Goal: Task Accomplishment & Management: Manage account settings

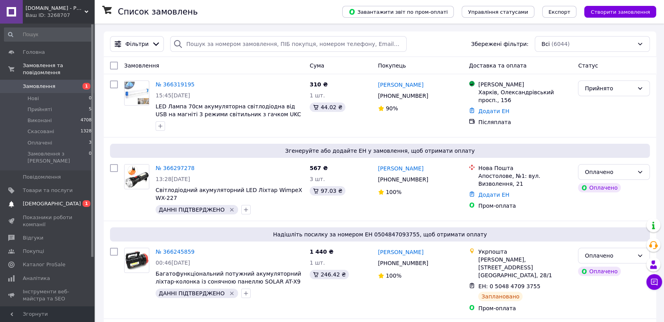
click at [47, 200] on span "[DEMOGRAPHIC_DATA]" at bounding box center [52, 203] width 58 height 7
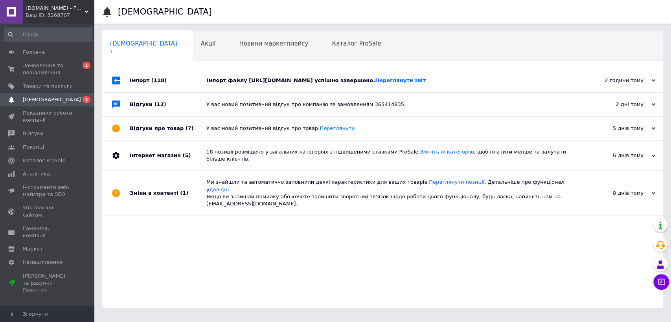
click at [228, 80] on div "Імпорт файлу [URL][DOMAIN_NAME] успішно завершено. Переглянути звіт" at bounding box center [391, 80] width 370 height 7
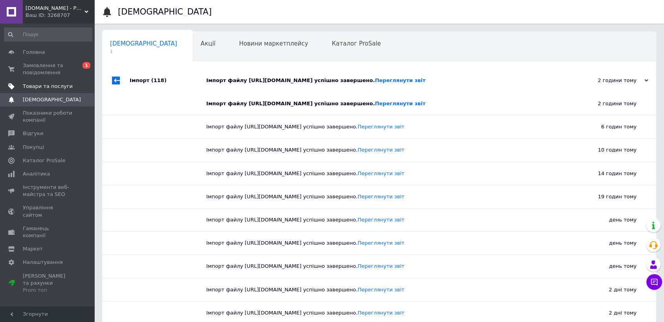
click at [40, 85] on span "Товари та послуги" at bounding box center [48, 86] width 50 height 7
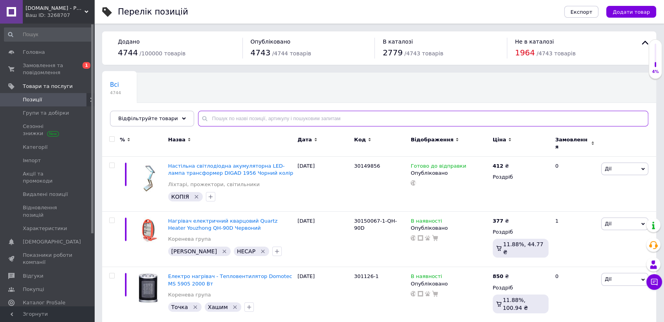
click at [291, 116] on input "text" at bounding box center [423, 119] width 450 height 16
paste input "220081"
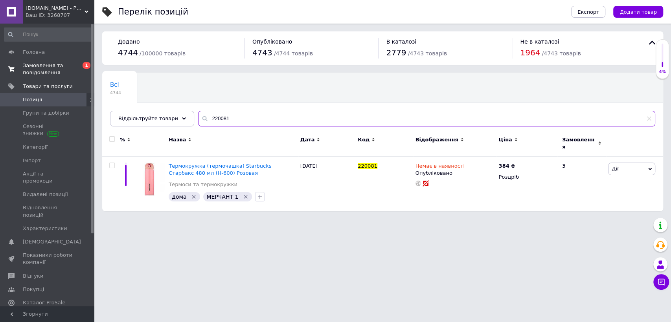
type input "220081"
click at [35, 69] on span "Замовлення та повідомлення" at bounding box center [48, 69] width 50 height 14
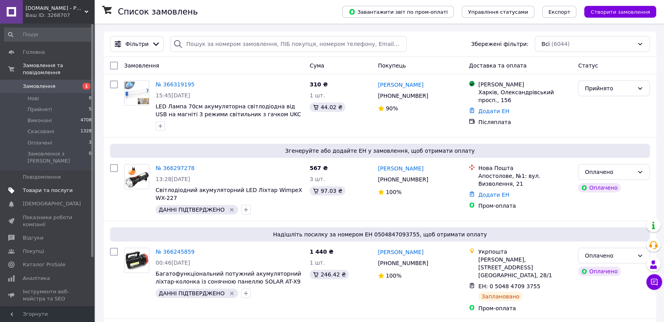
click at [31, 187] on span "Товари та послуги" at bounding box center [48, 190] width 50 height 7
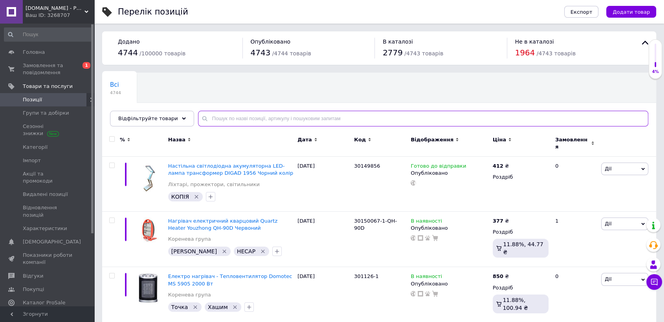
click at [234, 119] on input "text" at bounding box center [423, 119] width 450 height 16
paste input "EB-7422"
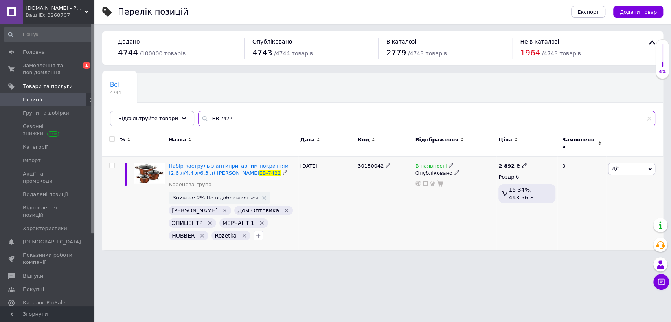
type input "EB-7422"
click at [448, 163] on icon at bounding box center [450, 165] width 5 height 5
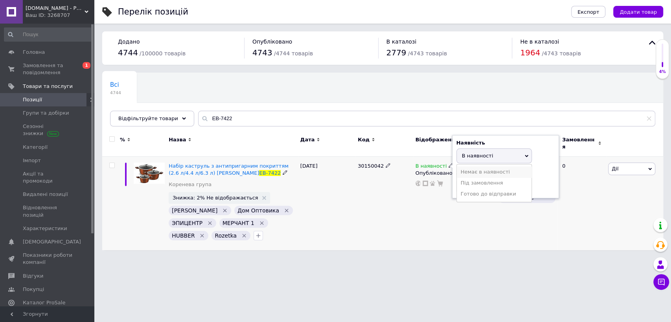
click at [470, 171] on li "Немає в наявності" at bounding box center [494, 172] width 75 height 11
click at [398, 176] on div "30150042" at bounding box center [384, 204] width 57 height 94
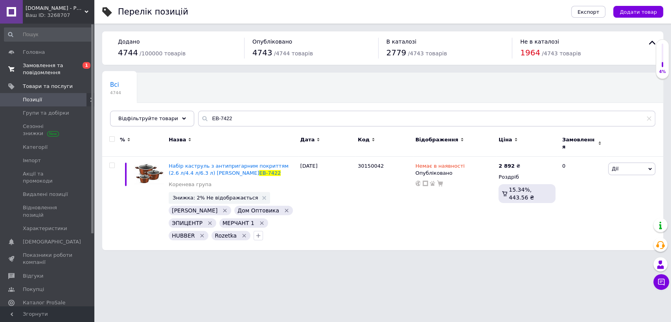
click at [48, 61] on link "Замовлення та повідомлення 0 1" at bounding box center [48, 69] width 96 height 20
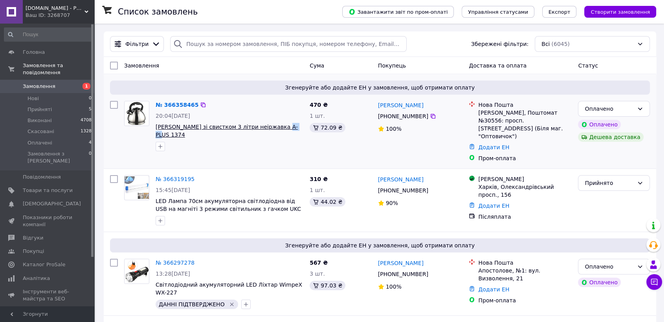
drag, startPoint x: 287, startPoint y: 130, endPoint x: 272, endPoint y: 127, distance: 16.0
click at [272, 127] on span "[PERSON_NAME] зі свистком 3 літри неіржавка A-PLUS 1374" at bounding box center [230, 131] width 148 height 16
copy span "1374"
click at [42, 187] on span "Товари та послуги" at bounding box center [48, 190] width 50 height 7
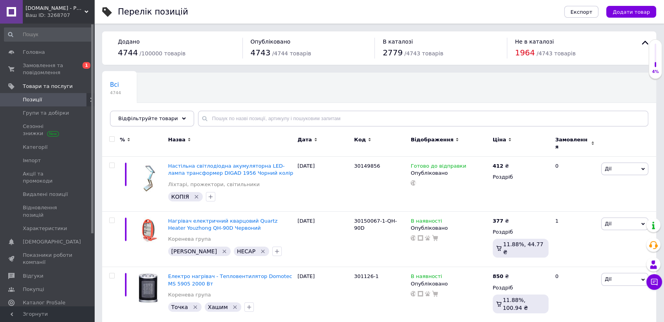
click at [217, 107] on div "Всі 4744 Ok Відфільтровано... Зберегти" at bounding box center [379, 103] width 554 height 65
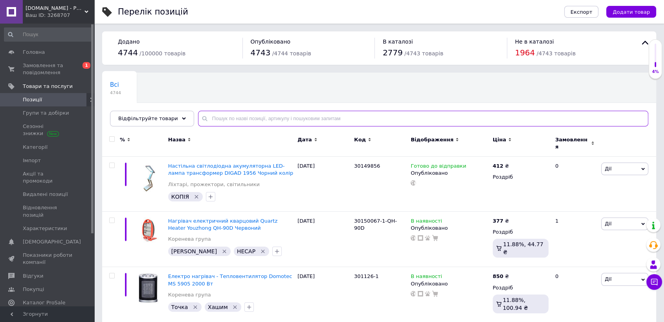
click at [222, 116] on input "text" at bounding box center [423, 119] width 450 height 16
paste input "2189"
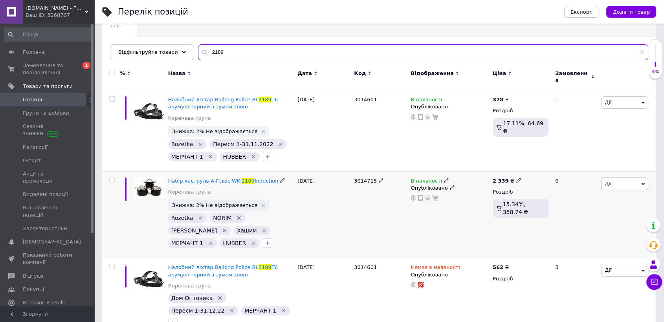
scroll to position [72, 0]
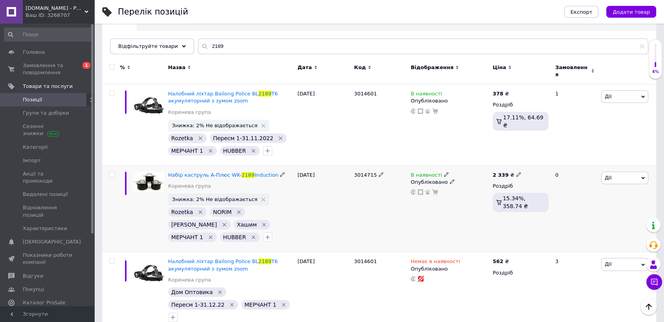
click at [444, 172] on icon at bounding box center [446, 174] width 5 height 5
click at [467, 176] on li "Немає в наявності" at bounding box center [489, 181] width 75 height 11
click at [334, 222] on div "[DATE]" at bounding box center [323, 208] width 57 height 87
click at [220, 47] on input "2189" at bounding box center [423, 47] width 450 height 16
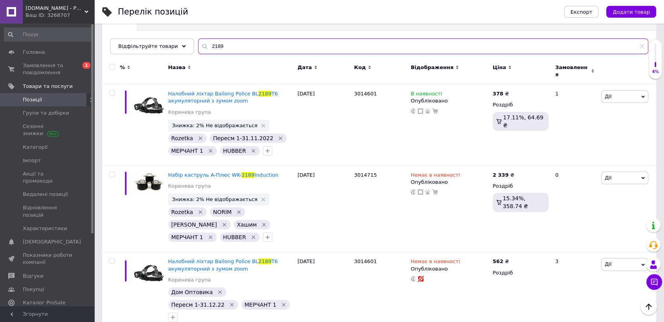
paste input "8143"
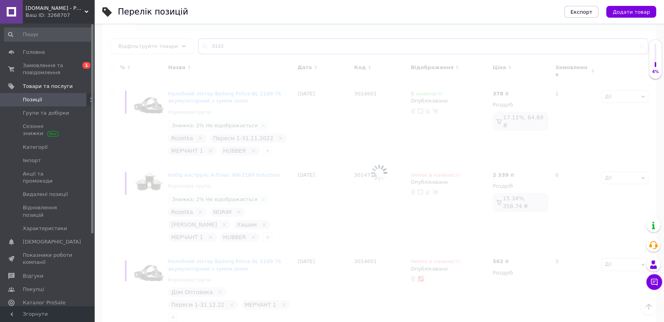
scroll to position [41, 0]
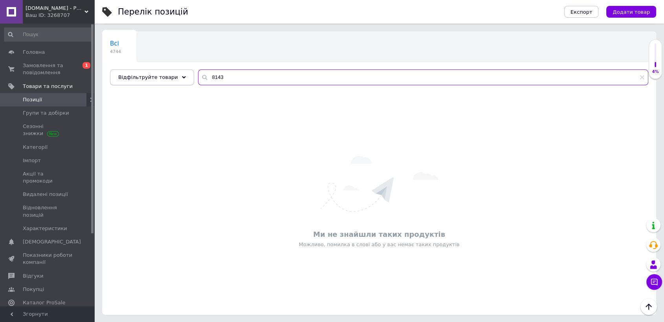
drag, startPoint x: 222, startPoint y: 79, endPoint x: 178, endPoint y: 77, distance: 43.7
click at [178, 77] on div "Відфільтруйте товари 8143" at bounding box center [379, 78] width 538 height 16
paste input "3770"
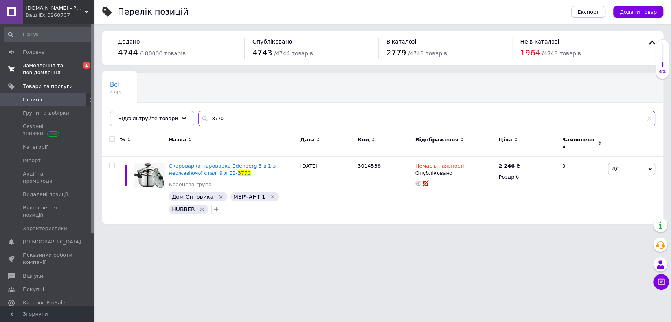
type input "3770"
click at [38, 66] on span "Замовлення та повідомлення" at bounding box center [48, 69] width 50 height 14
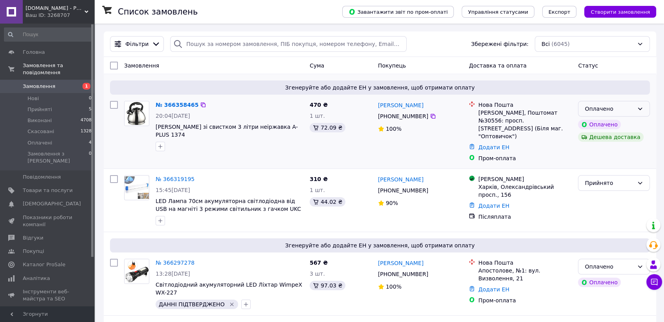
click at [641, 111] on icon at bounding box center [640, 109] width 6 height 6
click at [620, 124] on li "Прийнято" at bounding box center [613, 126] width 71 height 14
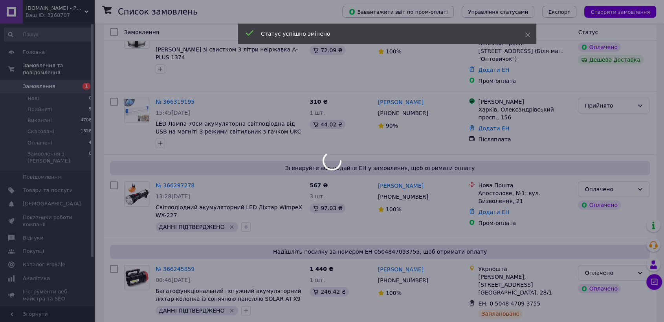
scroll to position [87, 0]
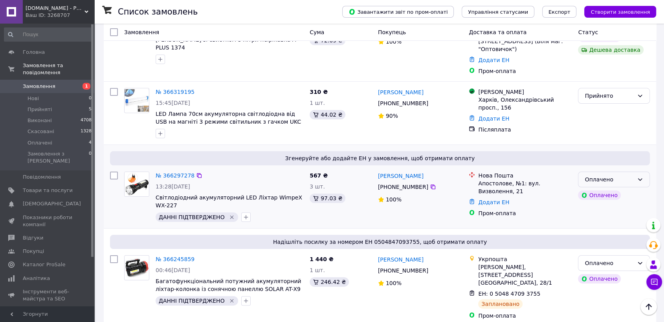
click at [637, 176] on icon at bounding box center [640, 179] width 6 height 6
click at [630, 186] on li "Прийнято" at bounding box center [613, 189] width 71 height 14
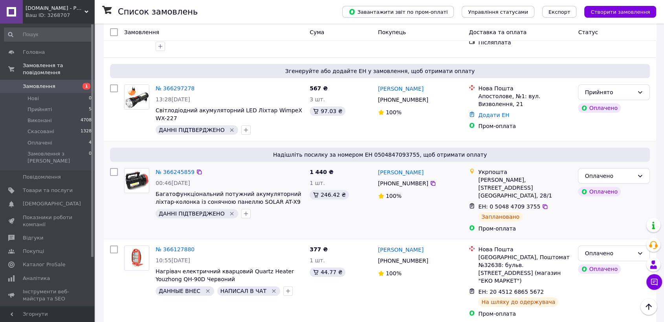
scroll to position [0, 0]
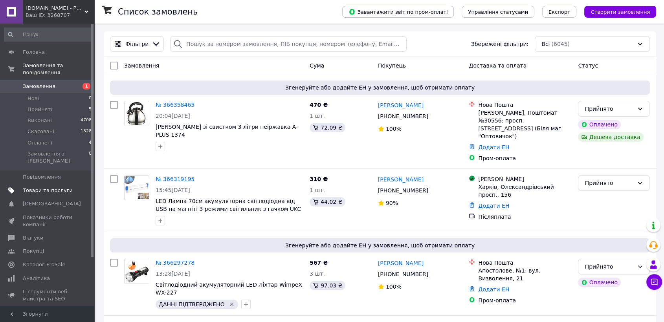
click at [44, 187] on span "Товари та послуги" at bounding box center [48, 190] width 50 height 7
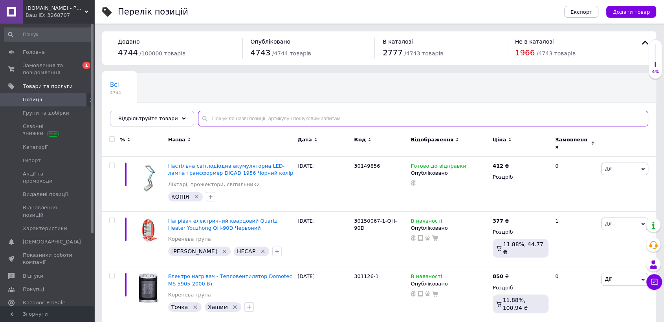
click at [270, 117] on input "text" at bounding box center [423, 119] width 450 height 16
paste input "RB-675"
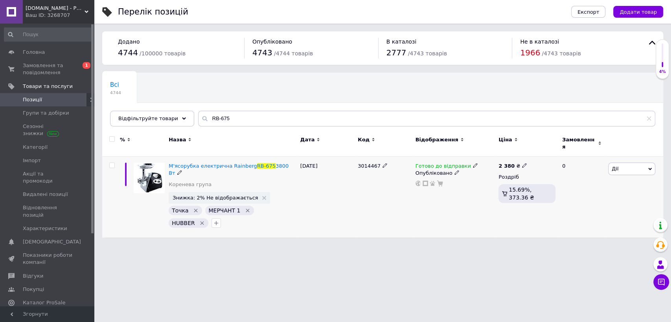
click at [473, 163] on icon at bounding box center [475, 165] width 5 height 5
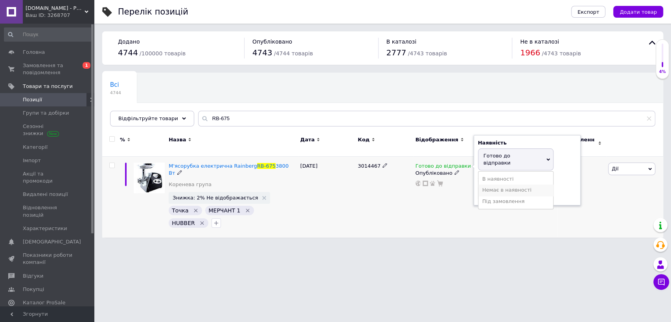
click at [482, 185] on li "Немає в наявності" at bounding box center [515, 190] width 75 height 11
click at [380, 185] on div "3014467" at bounding box center [384, 197] width 57 height 81
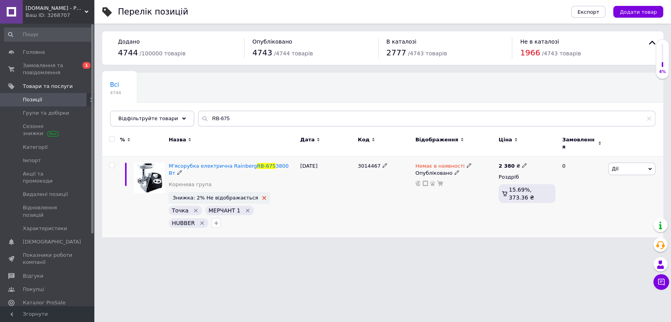
click at [262, 196] on icon at bounding box center [264, 198] width 4 height 4
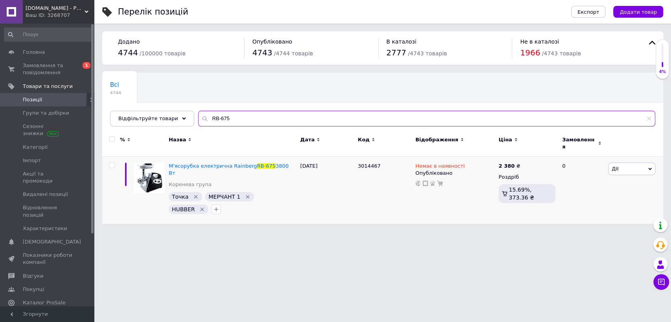
click at [222, 118] on input "RB-675" at bounding box center [426, 119] width 457 height 16
click at [226, 115] on input "RB-675" at bounding box center [426, 119] width 457 height 16
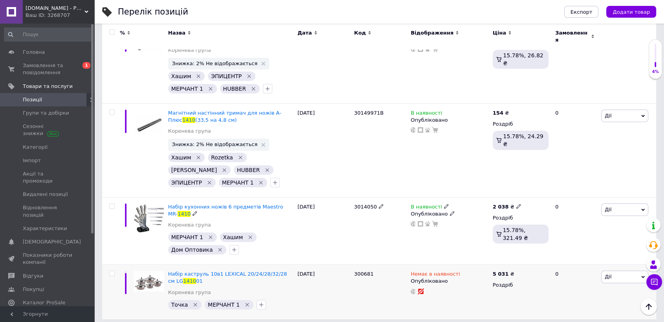
scroll to position [127, 0]
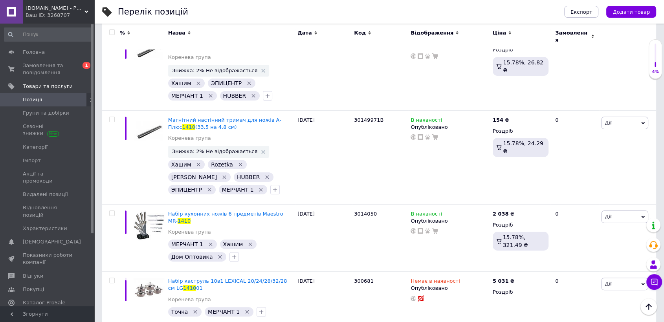
type input "1410"
